Goal: Task Accomplishment & Management: Use online tool/utility

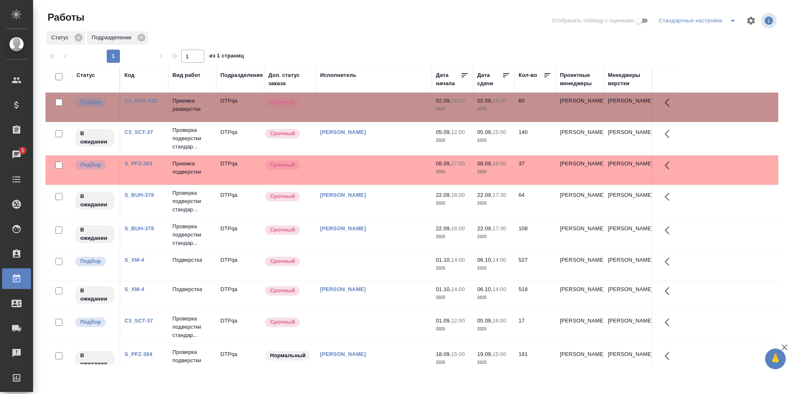
click at [363, 105] on td at bounding box center [374, 107] width 116 height 29
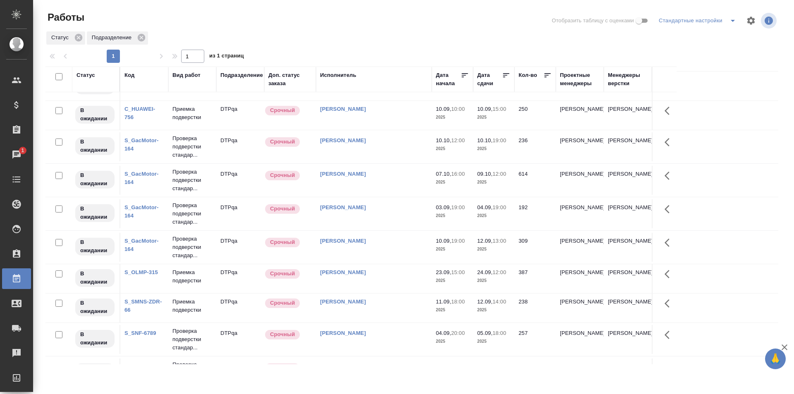
scroll to position [432, 0]
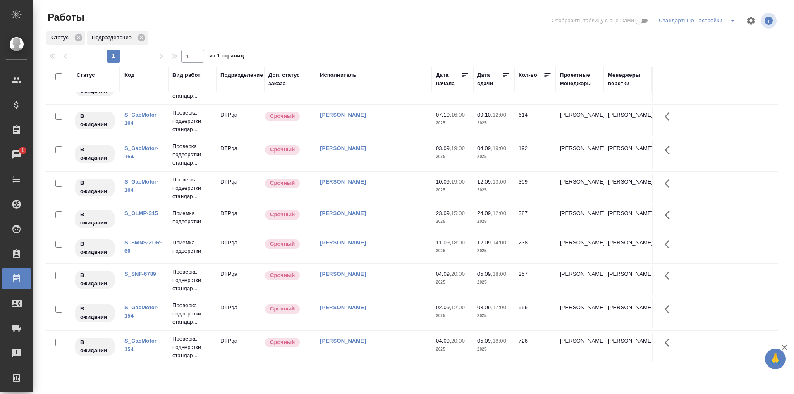
click at [382, 312] on td "[PERSON_NAME]" at bounding box center [374, 313] width 116 height 29
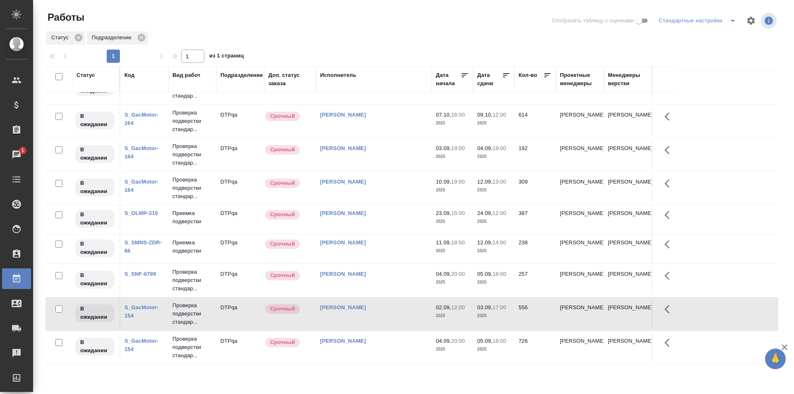
click at [385, 344] on div "[PERSON_NAME]" at bounding box center [374, 341] width 108 height 8
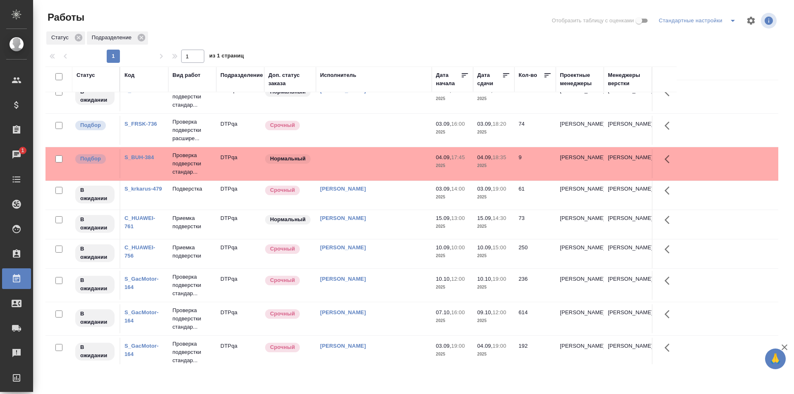
scroll to position [143, 0]
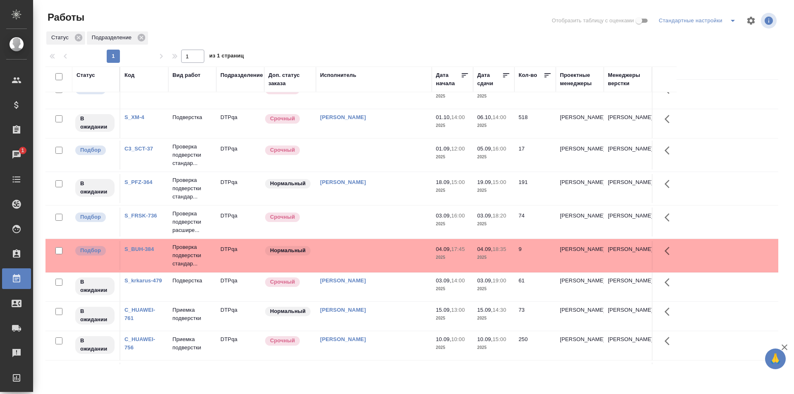
click at [387, 286] on td "[PERSON_NAME]" at bounding box center [374, 287] width 116 height 29
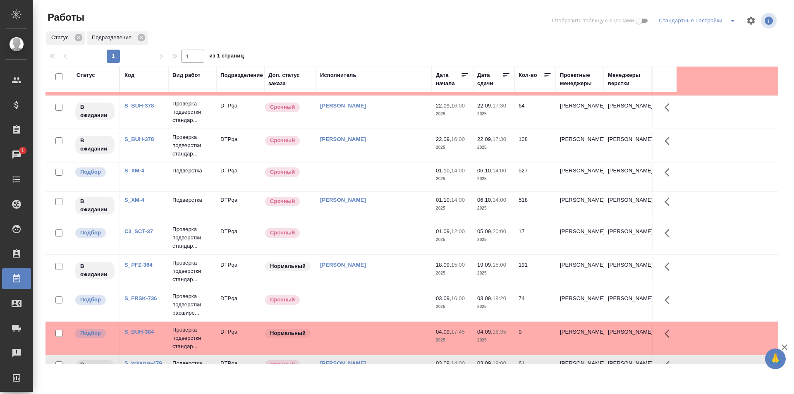
scroll to position [0, 0]
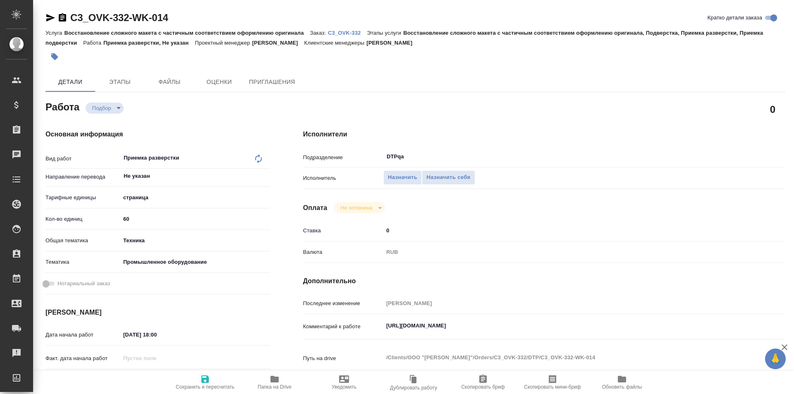
type textarea "x"
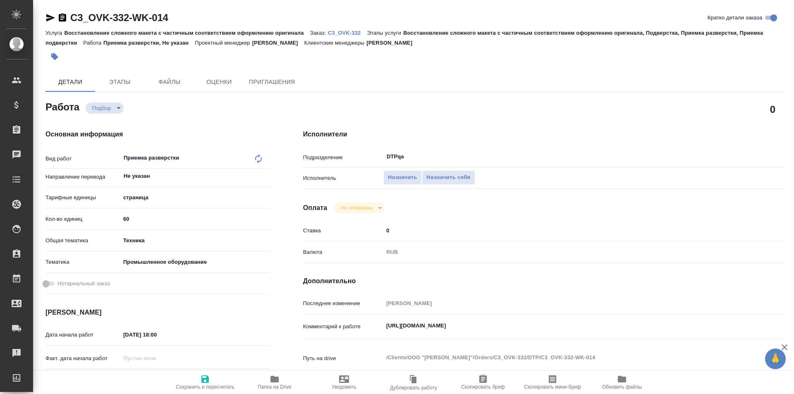
type textarea "x"
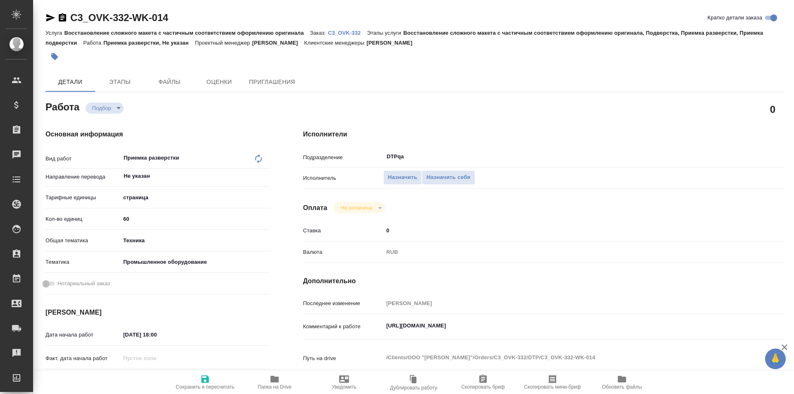
type textarea "x"
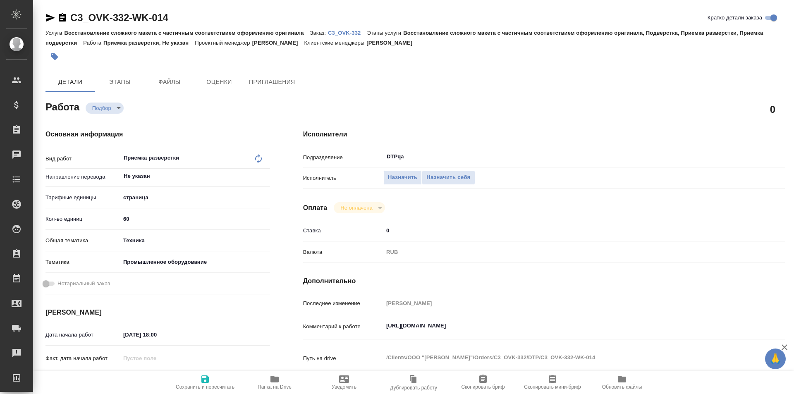
type textarea "x"
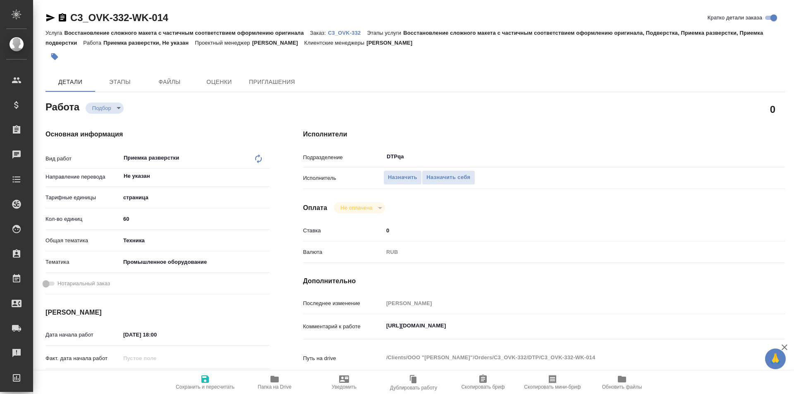
type textarea "x"
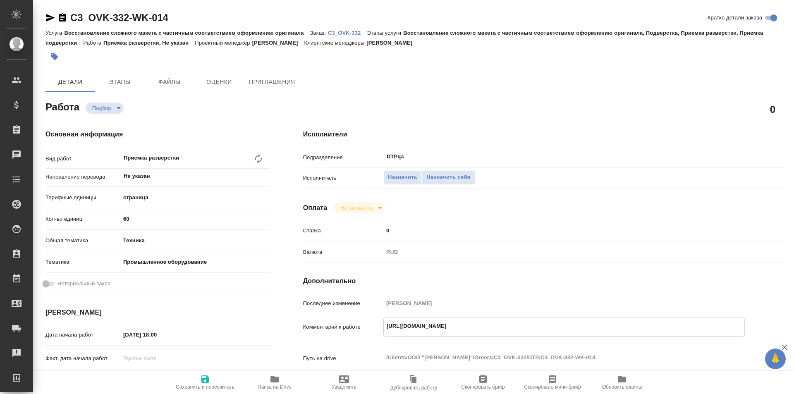
type textarea "x"
drag, startPoint x: 567, startPoint y: 325, endPoint x: 378, endPoint y: 330, distance: 189.0
click at [378, 330] on div "Комментарий к работе https://tera.awatera.com/Work/68b58ccc2d921003e4f294a5/det…" at bounding box center [544, 327] width 482 height 19
type textarea "x"
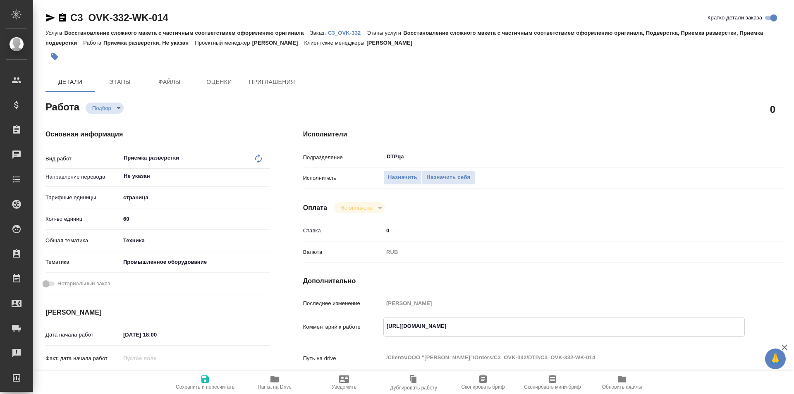
type textarea "x"
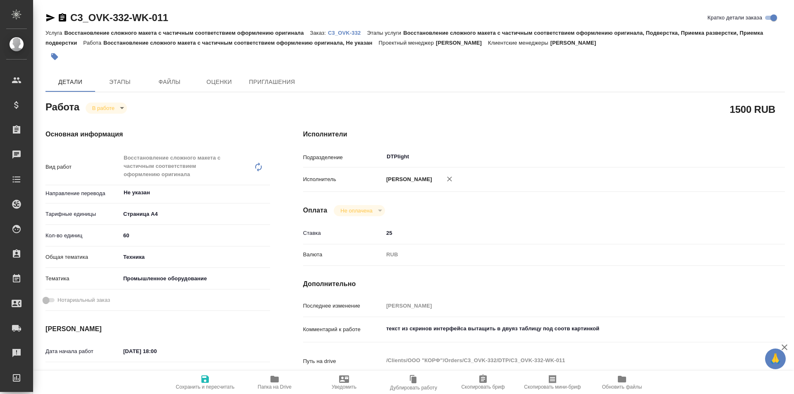
type textarea "x"
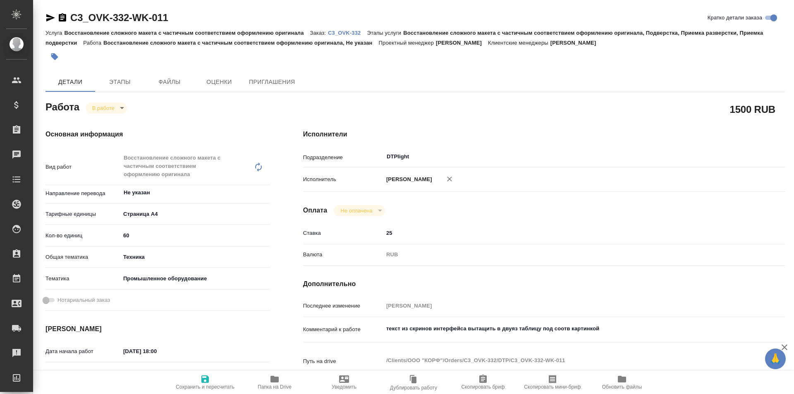
type textarea "x"
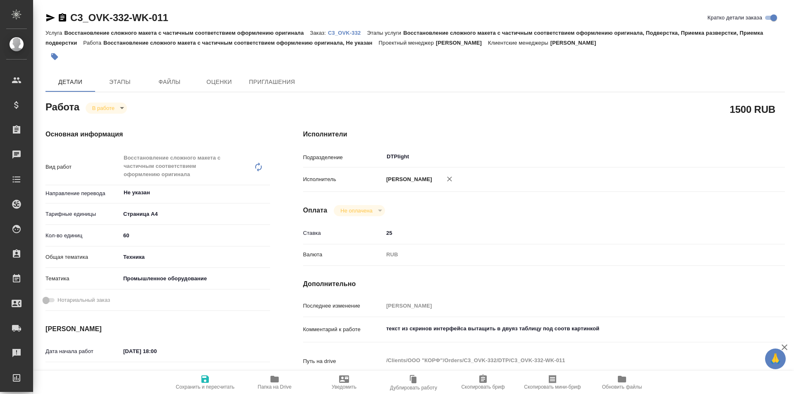
type textarea "x"
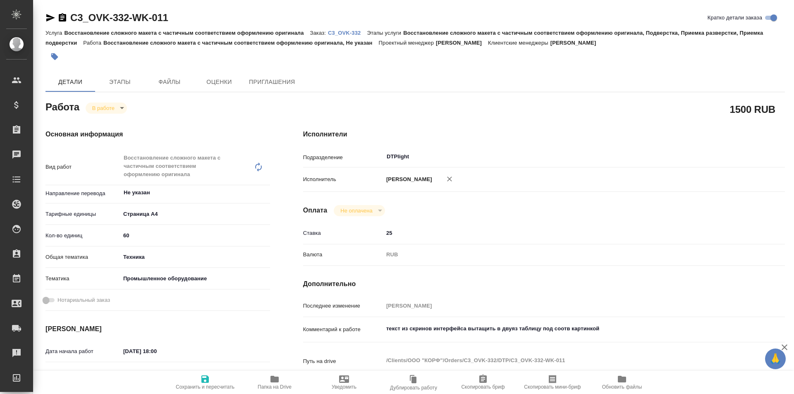
scroll to position [83, 0]
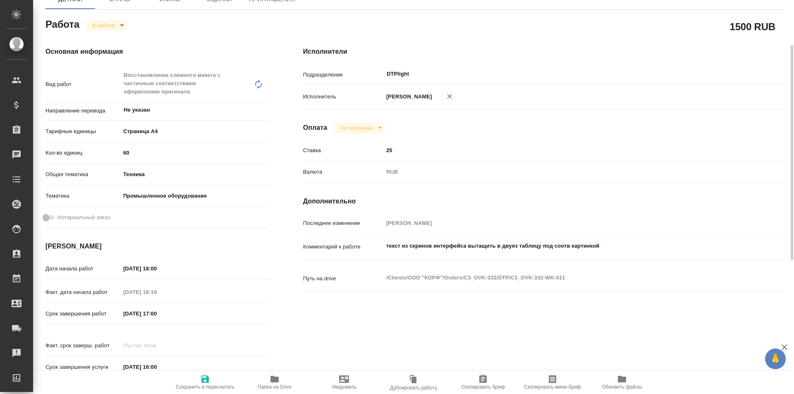
type textarea "x"
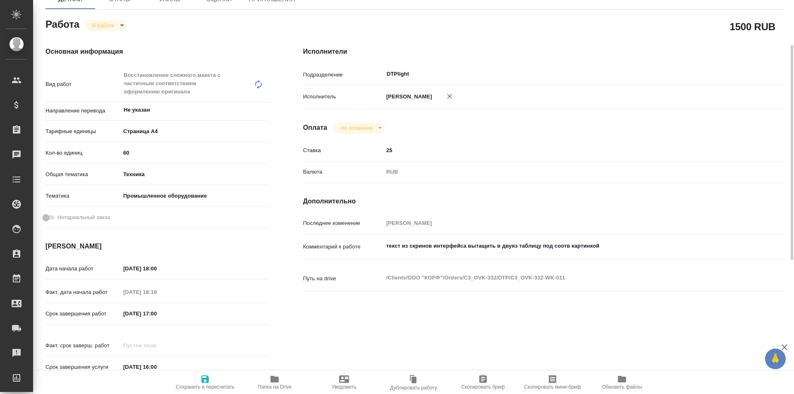
click at [277, 382] on icon "button" at bounding box center [274, 379] width 8 height 7
type textarea "x"
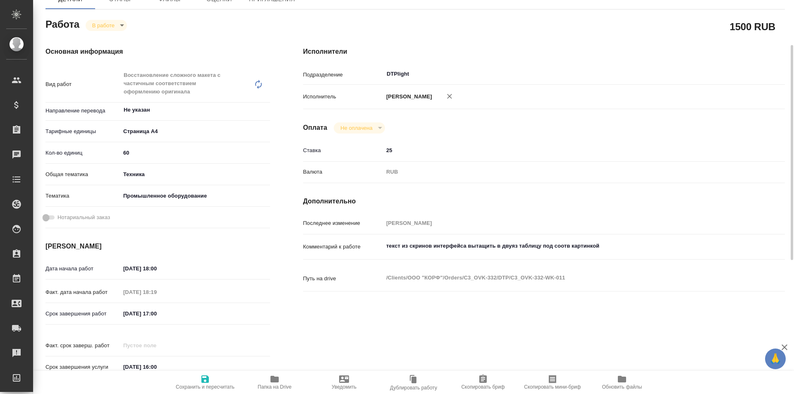
type textarea "x"
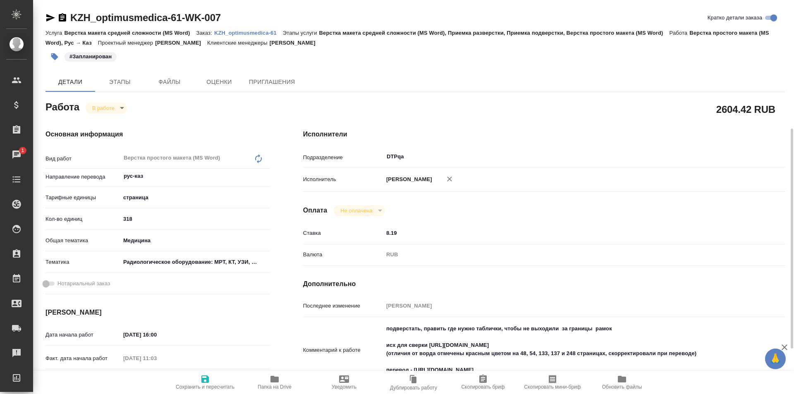
scroll to position [83, 0]
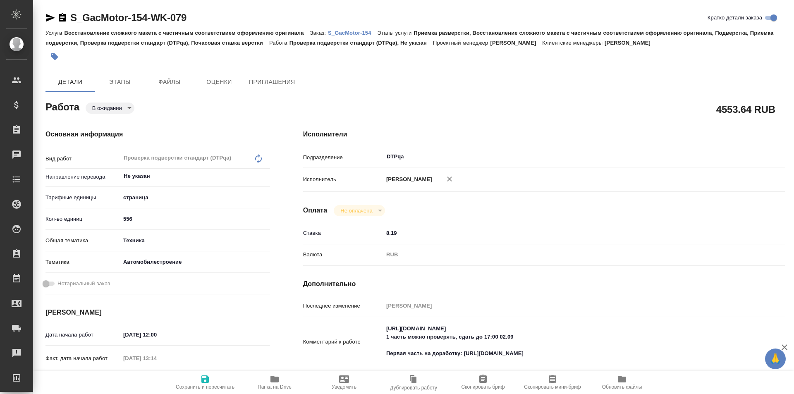
type textarea "x"
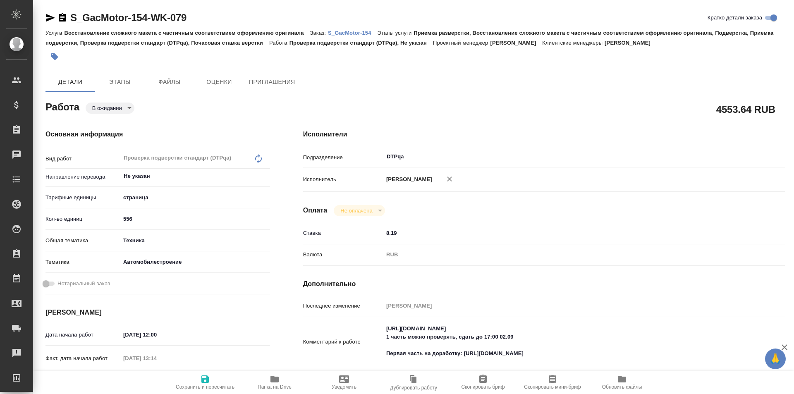
type textarea "x"
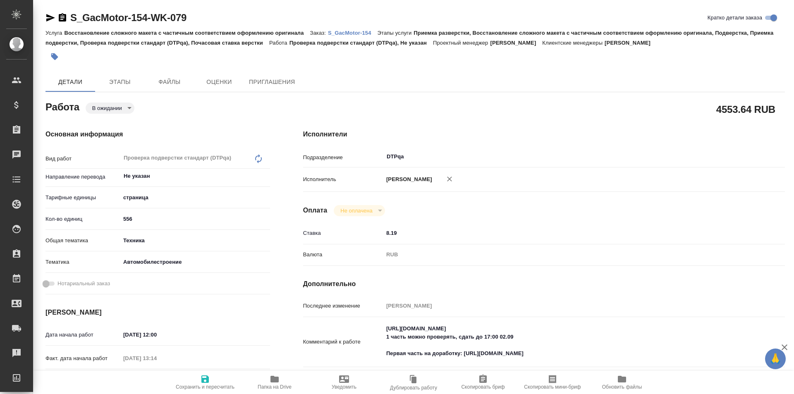
type textarea "x"
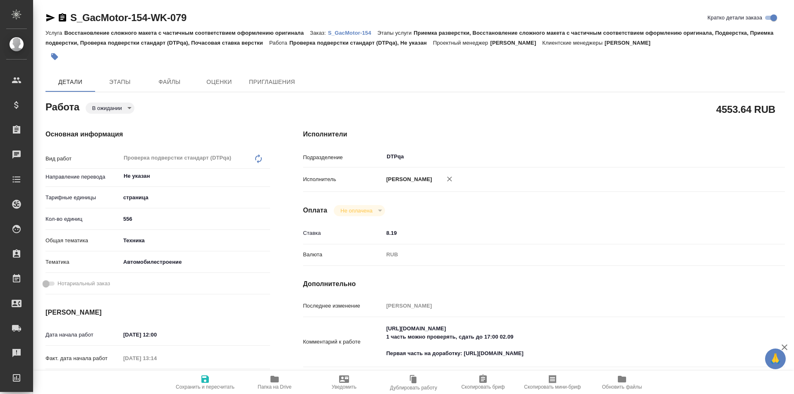
type textarea "x"
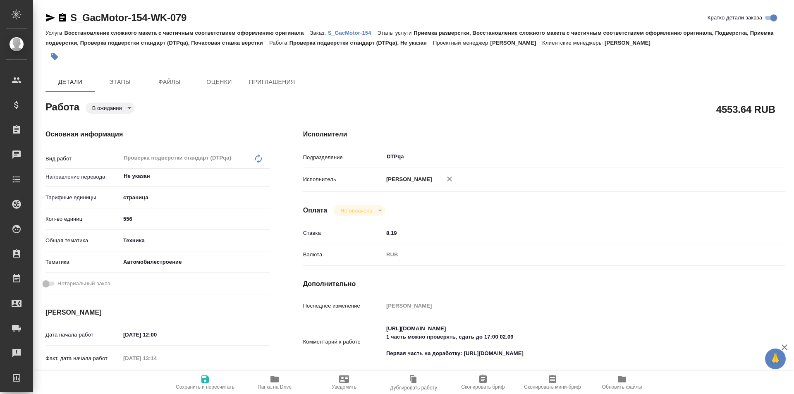
type textarea "x"
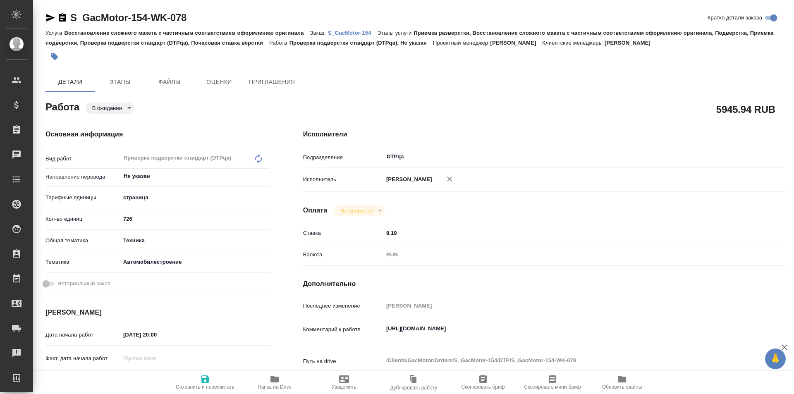
type textarea "x"
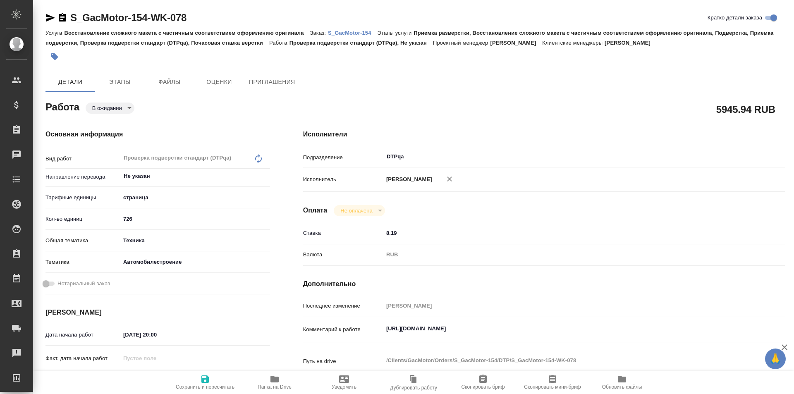
type textarea "x"
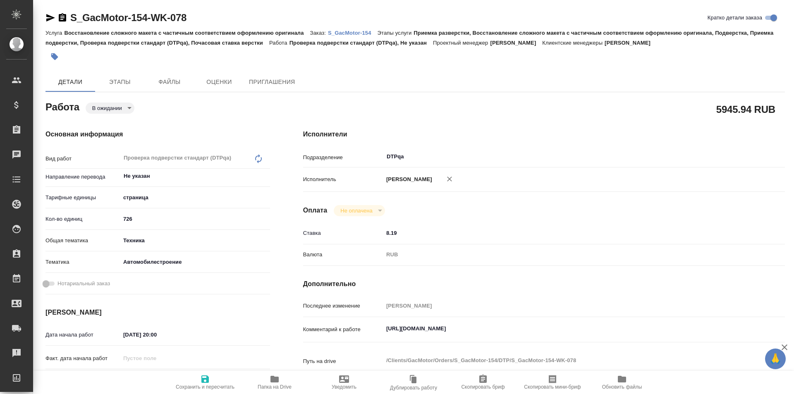
type textarea "x"
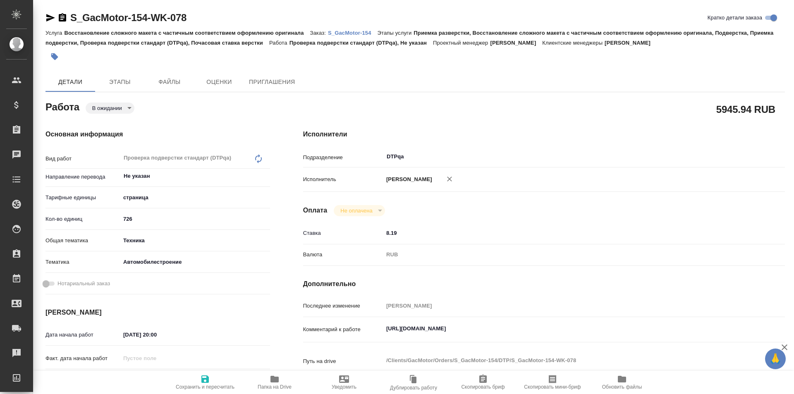
type textarea "x"
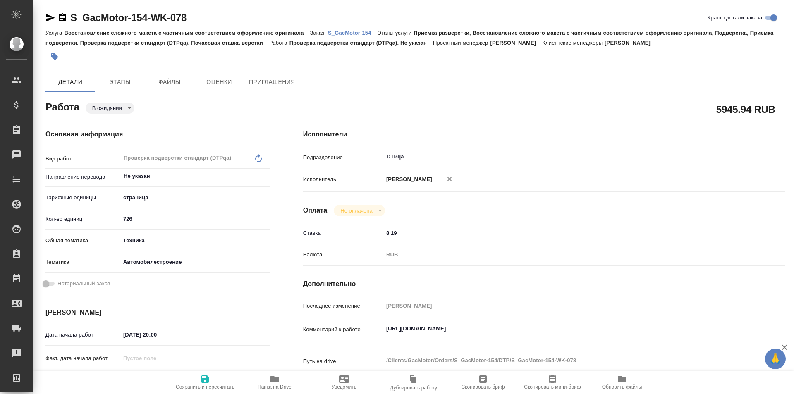
scroll to position [83, 0]
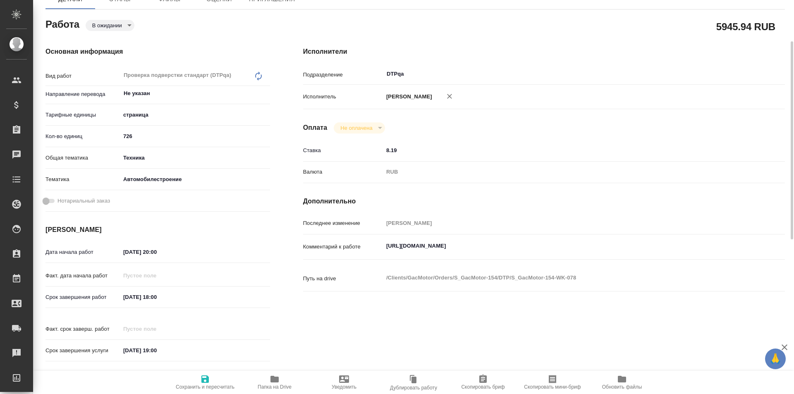
type textarea "x"
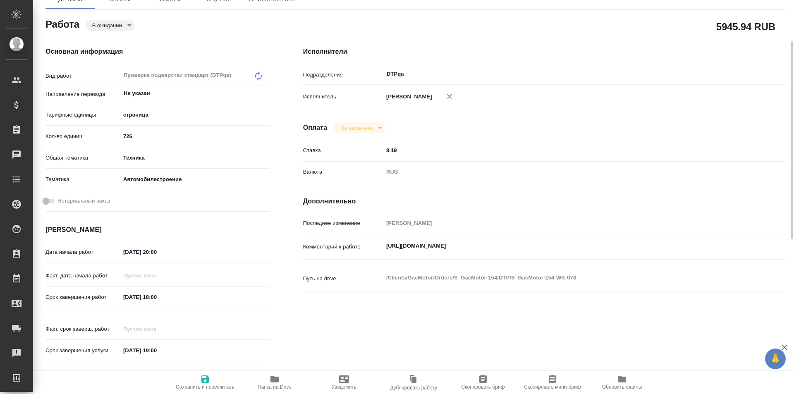
type textarea "x"
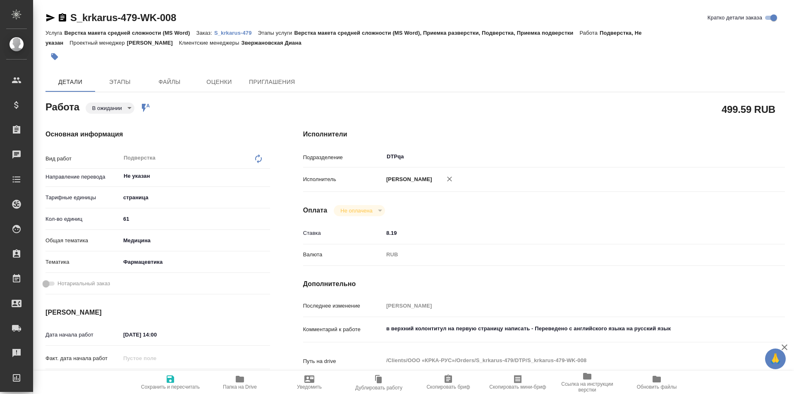
type textarea "x"
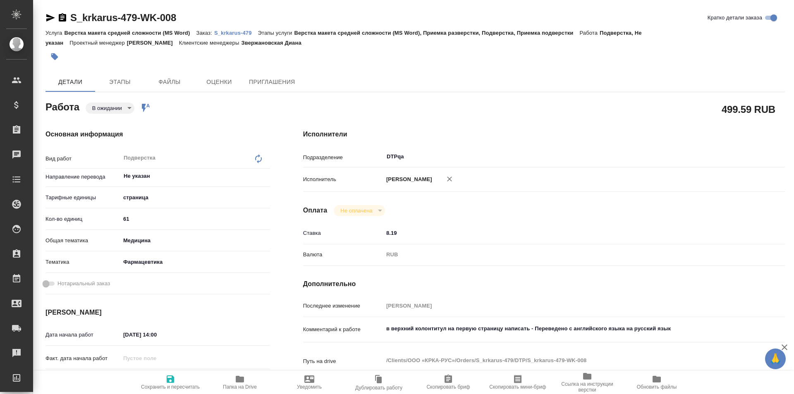
type textarea "x"
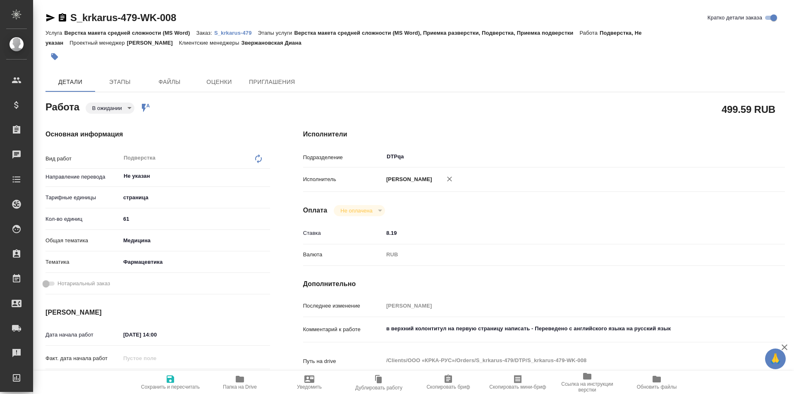
type textarea "x"
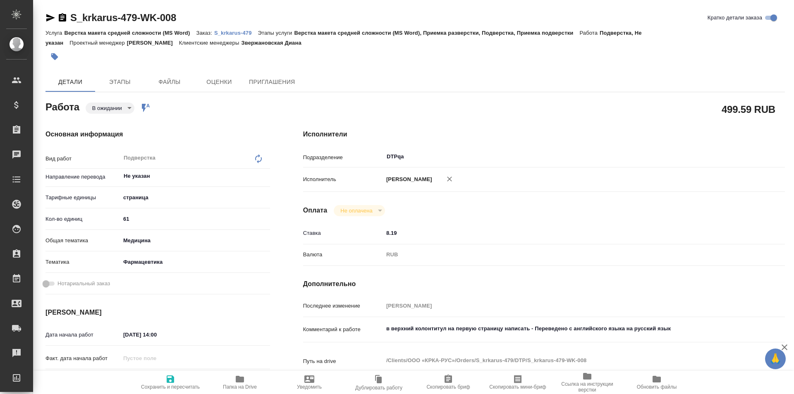
type textarea "x"
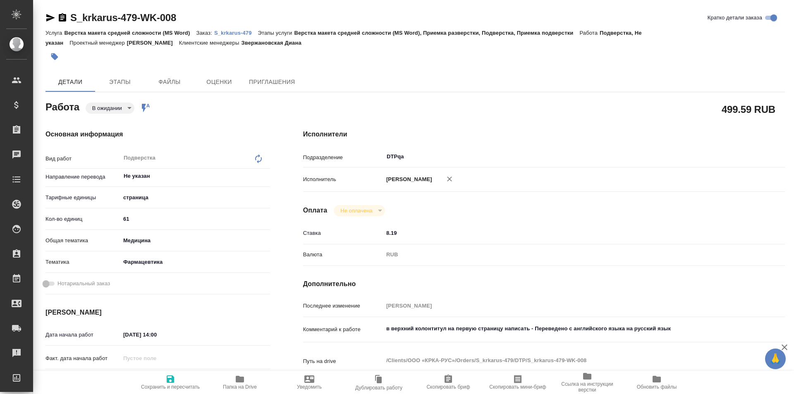
type textarea "x"
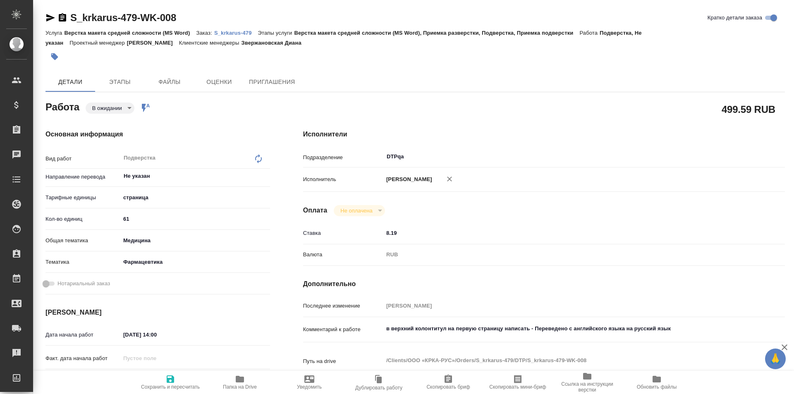
type textarea "x"
